Goal: Information Seeking & Learning: Learn about a topic

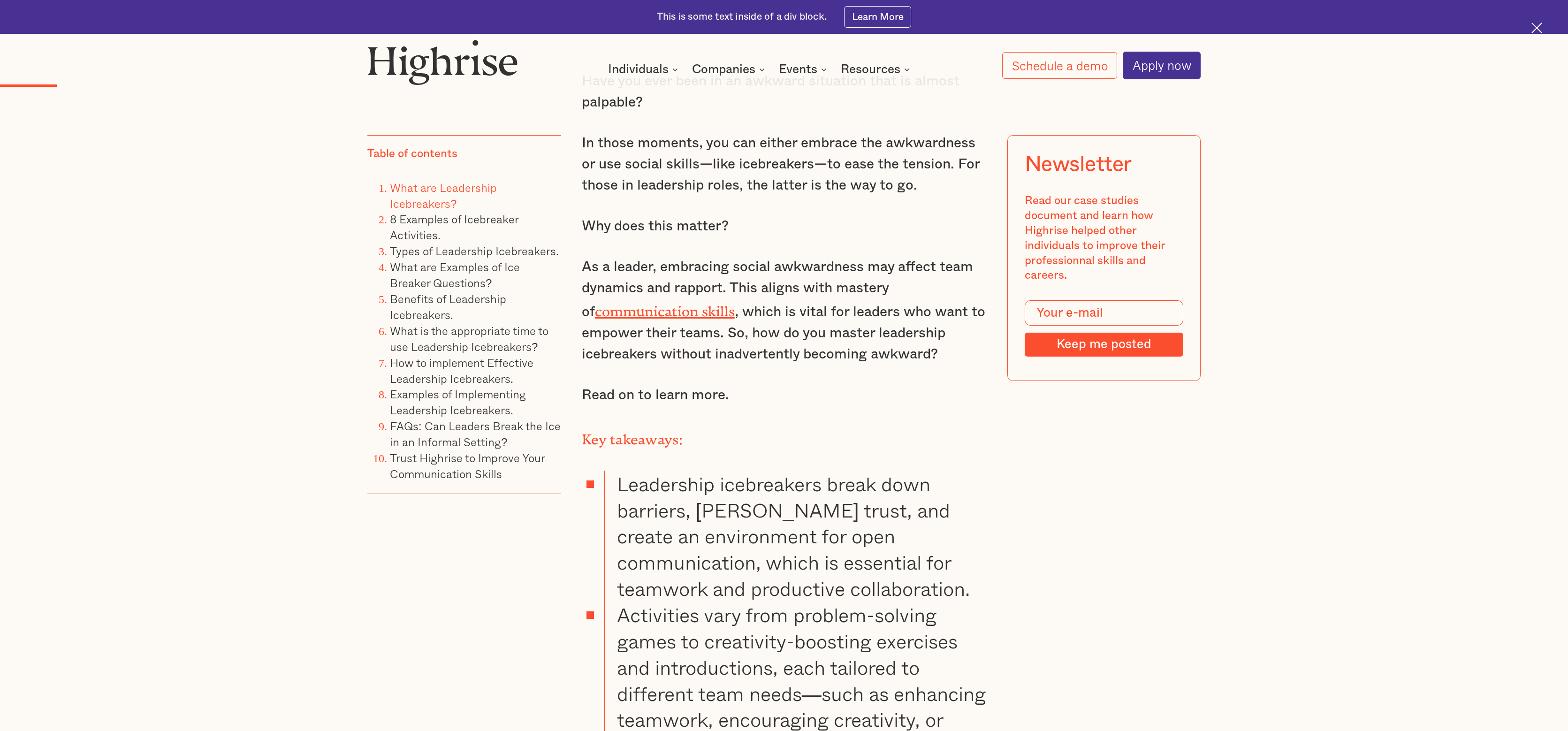
scroll to position [1530, 0]
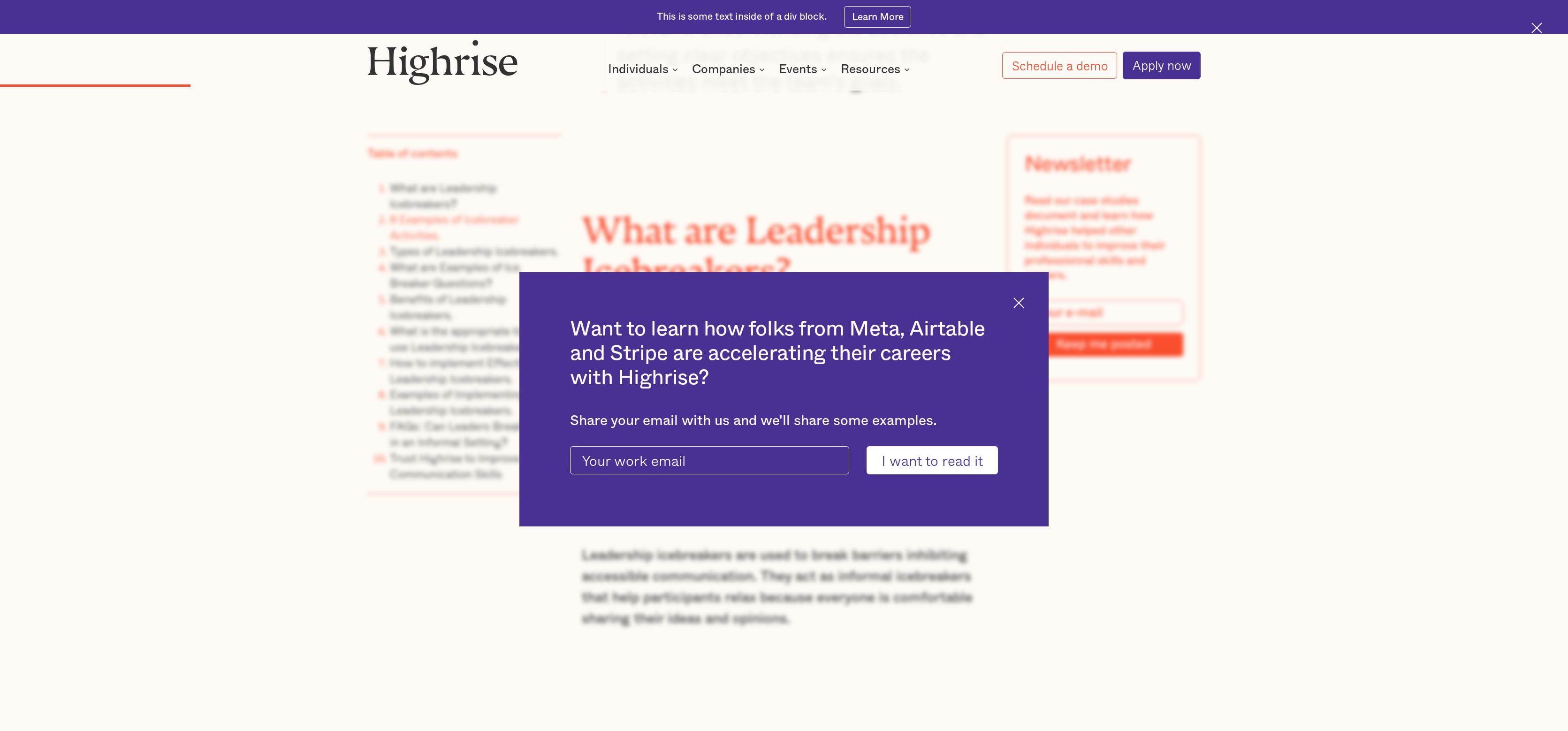
click at [385, 298] on div "Want to learn how folks from Meta, Airtable and Stripe are accelerating their c…" at bounding box center [784, 399] width 1568 height 731
click at [902, 346] on h2 "Want to learn how folks from Meta, Airtable and Stripe are accelerating their c…" at bounding box center [784, 353] width 428 height 73
click at [1013, 308] on img at bounding box center [1018, 303] width 11 height 11
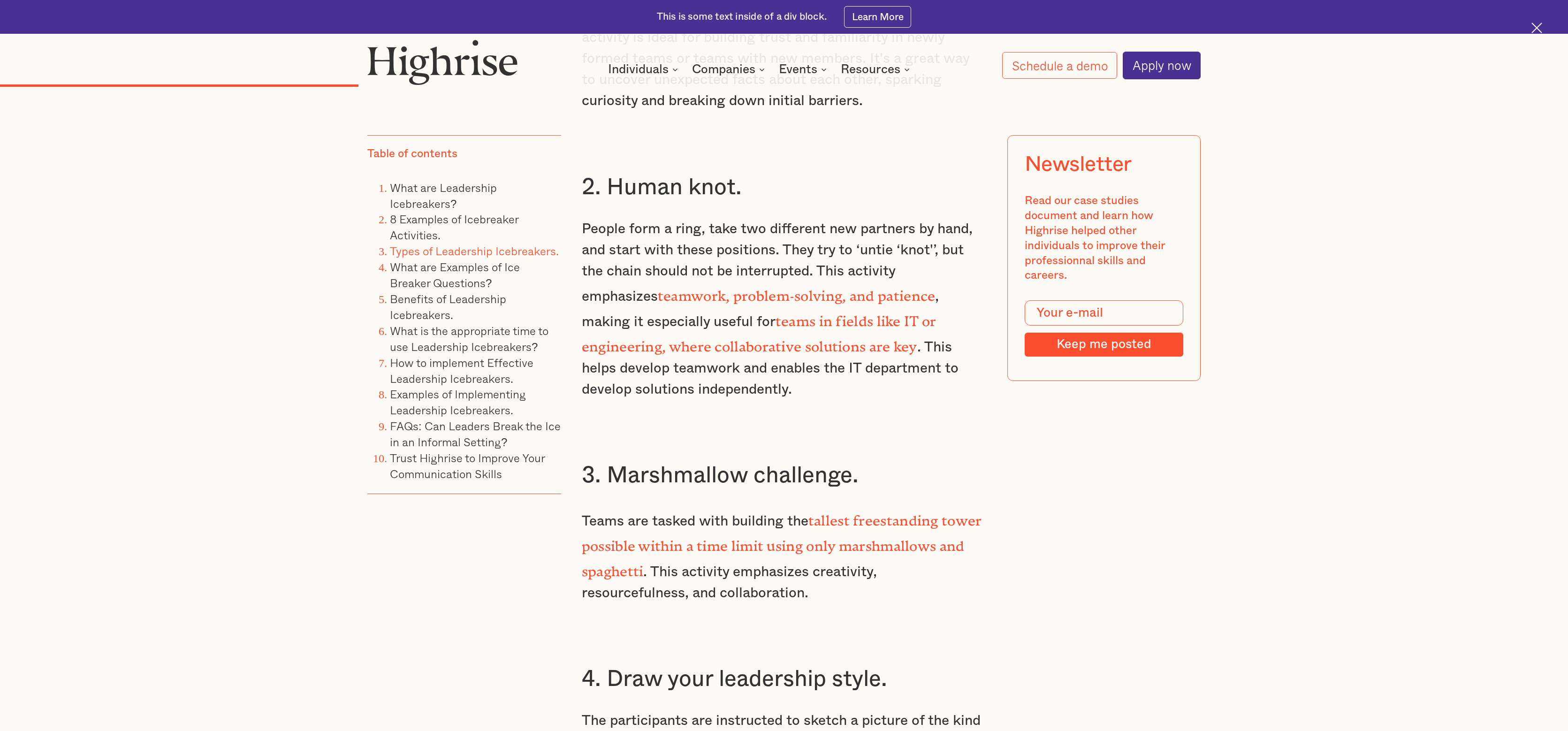
scroll to position [3760, 0]
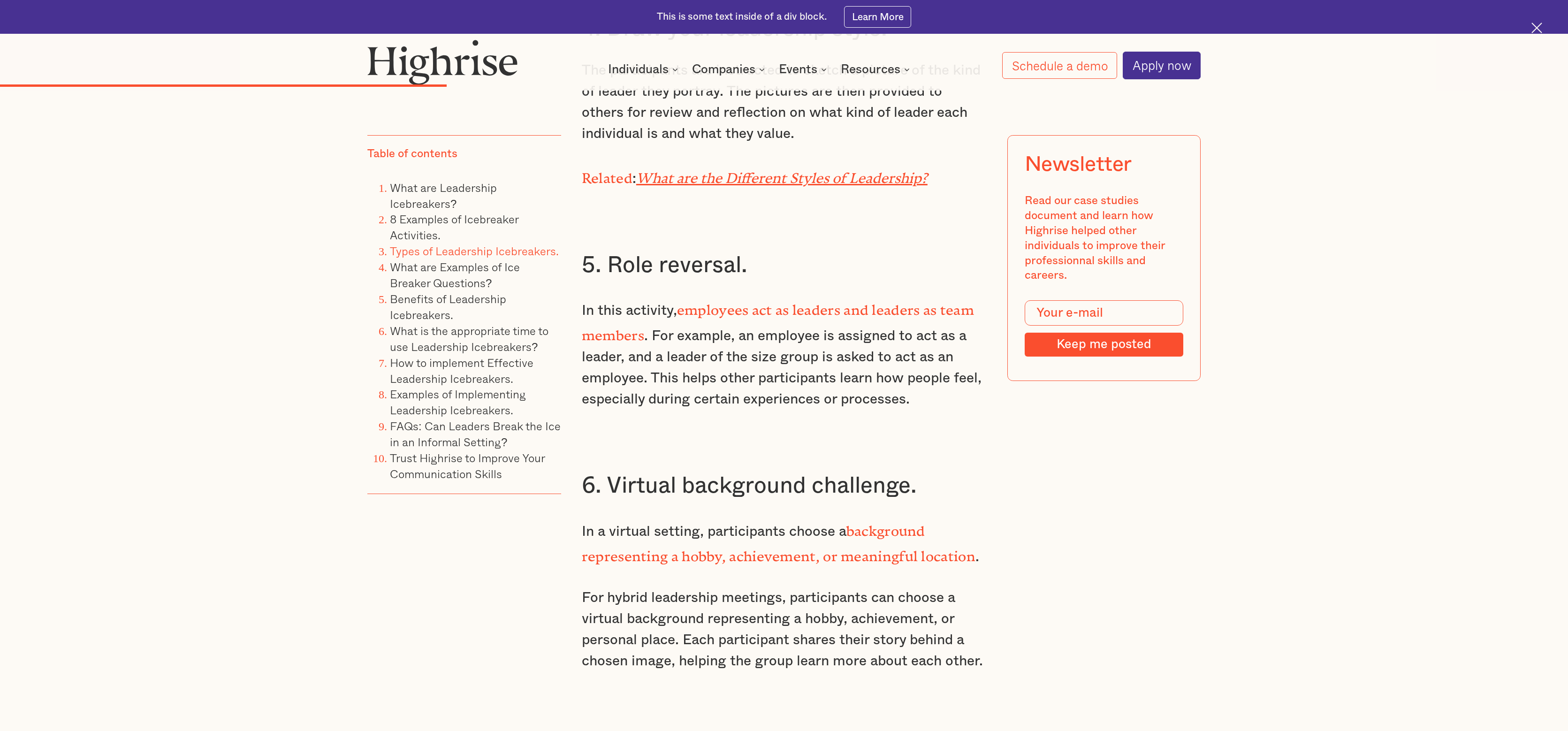
drag, startPoint x: 675, startPoint y: 317, endPoint x: 850, endPoint y: 329, distance: 175.4
drag, startPoint x: 747, startPoint y: 105, endPoint x: 837, endPoint y: 121, distance: 91.4
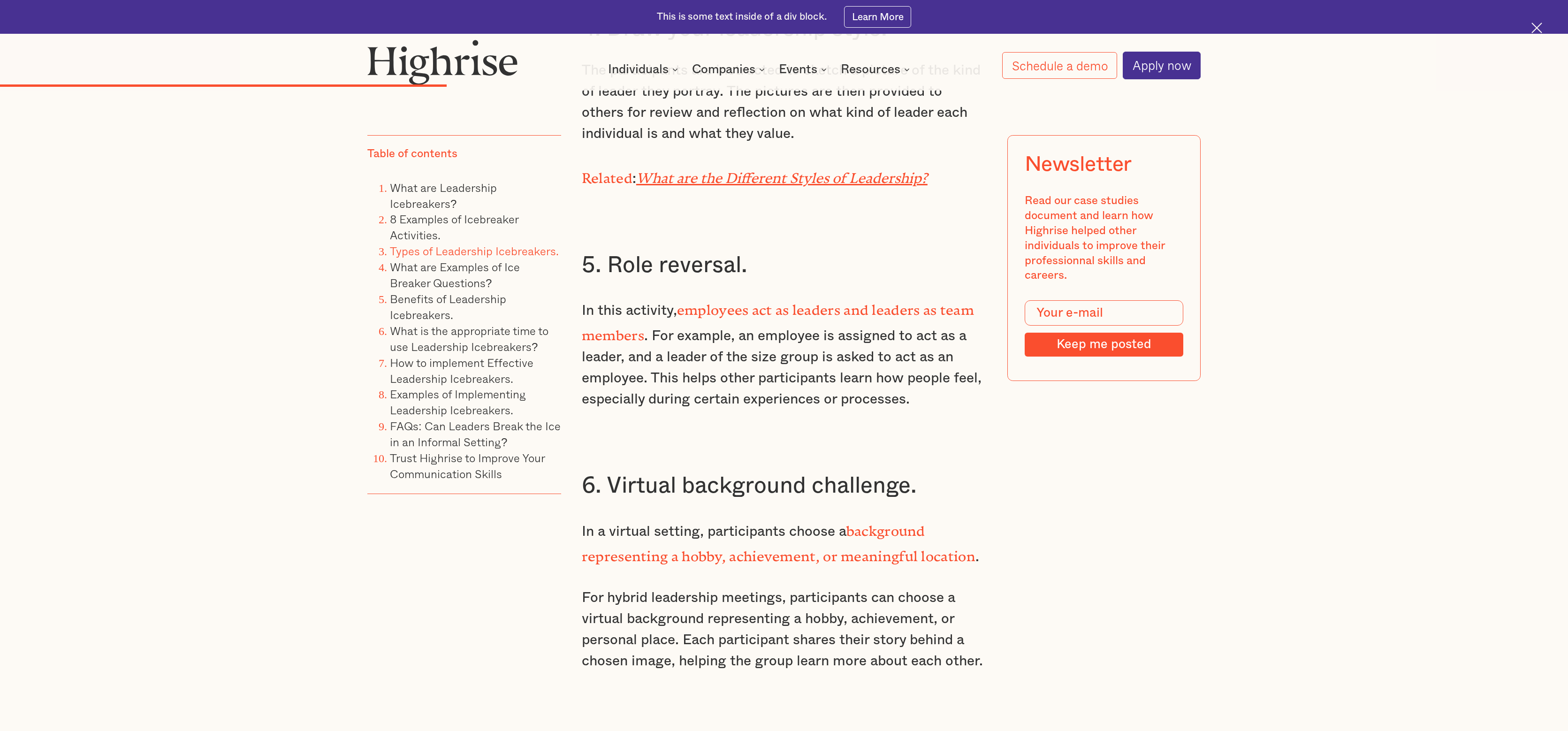
drag, startPoint x: 808, startPoint y: 127, endPoint x: 886, endPoint y: 183, distance: 96.0
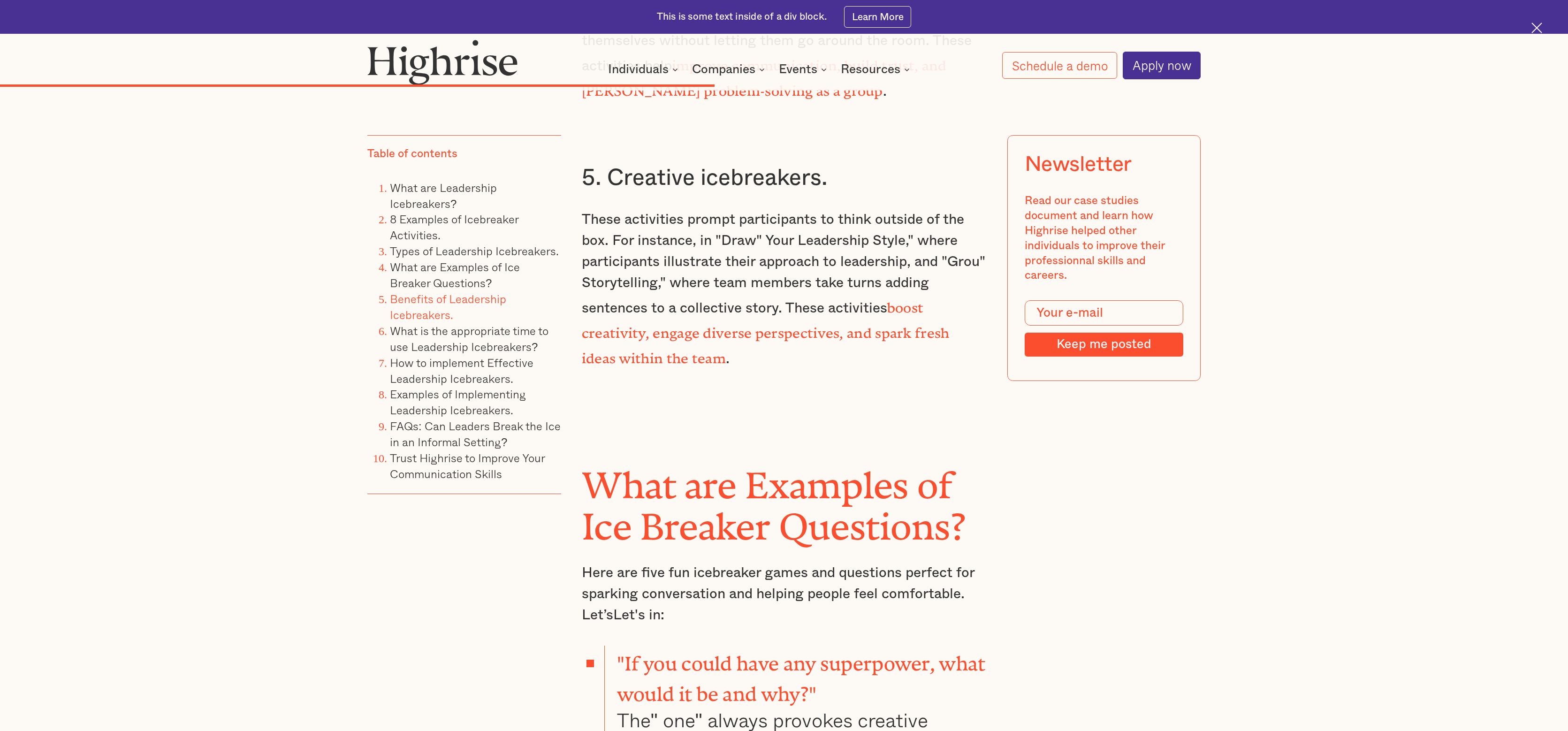
scroll to position [6651, 0]
